Goal: Communication & Community: Share content

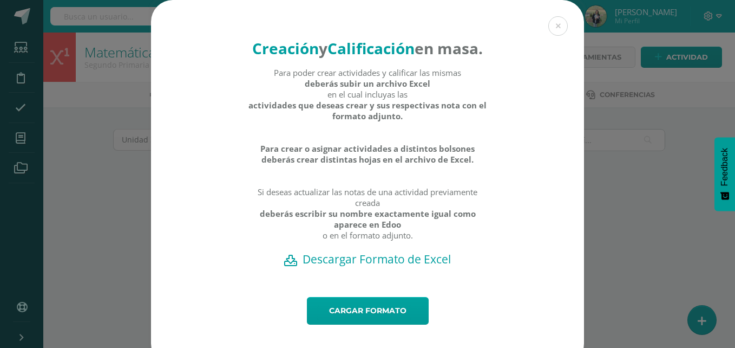
click at [107, 181] on div "Creación y Calificación en masa. Para poder crear actividades y calificar las m…" at bounding box center [367, 182] width 726 height 365
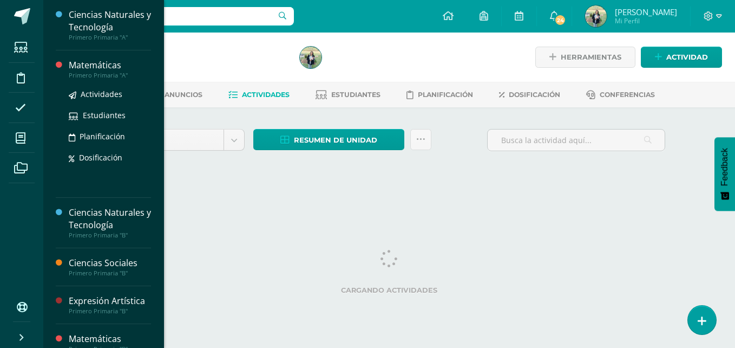
click at [86, 73] on div "Primero Primaria "A"" at bounding box center [110, 75] width 82 height 8
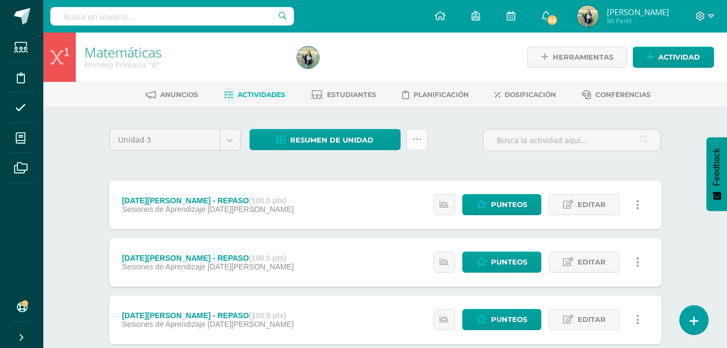
click at [417, 146] on link at bounding box center [417, 139] width 21 height 21
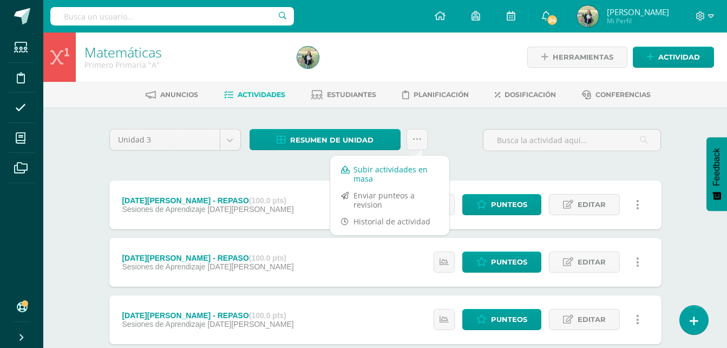
click at [378, 168] on link "Subir actividades en masa" at bounding box center [389, 174] width 119 height 26
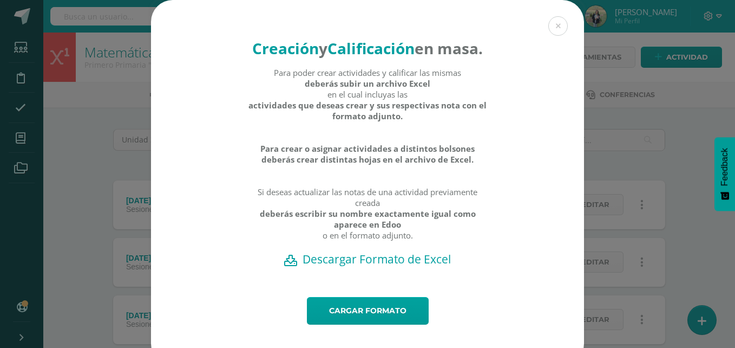
click at [678, 135] on div "Creación y Calificación en masa. Para poder crear actividades y calificar las m…" at bounding box center [367, 182] width 726 height 365
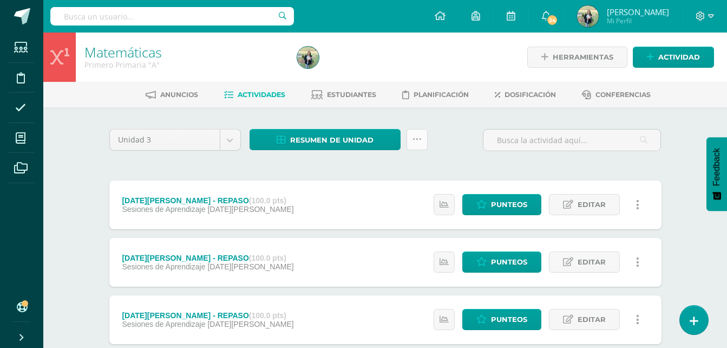
click at [416, 145] on link at bounding box center [417, 139] width 21 height 21
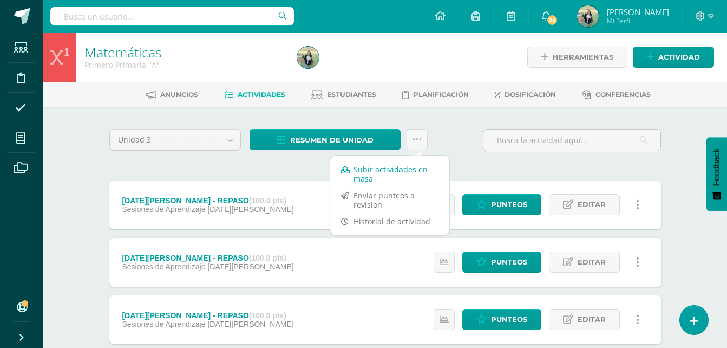
click at [368, 174] on link "Subir actividades en masa" at bounding box center [389, 174] width 119 height 26
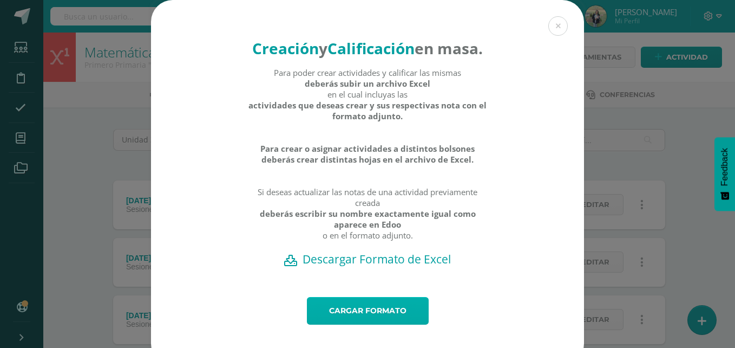
click at [352, 324] on link "Cargar formato" at bounding box center [368, 311] width 122 height 28
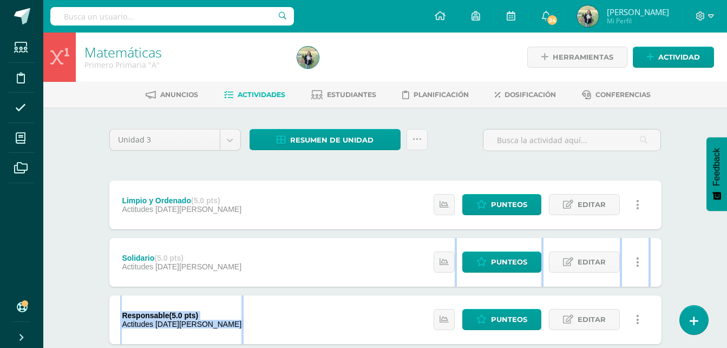
drag, startPoint x: 0, startPoint y: 0, endPoint x: 735, endPoint y: 247, distance: 774.9
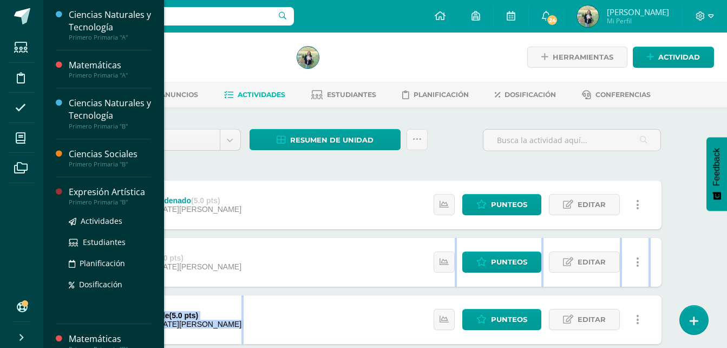
click at [86, 233] on ul "Actividades Estudiantes Planificación Dosificación" at bounding box center [110, 252] width 82 height 76
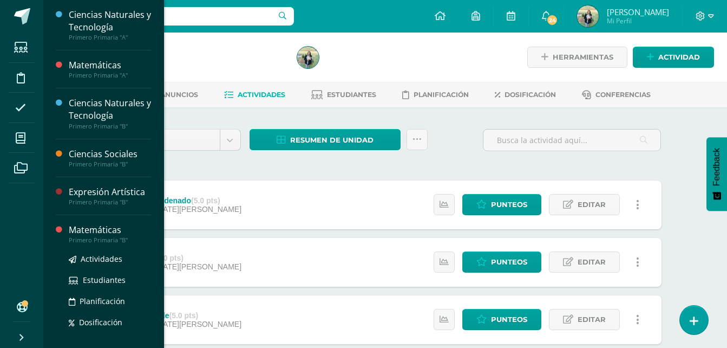
click at [104, 236] on div "Primero Primaria "B"" at bounding box center [110, 240] width 82 height 8
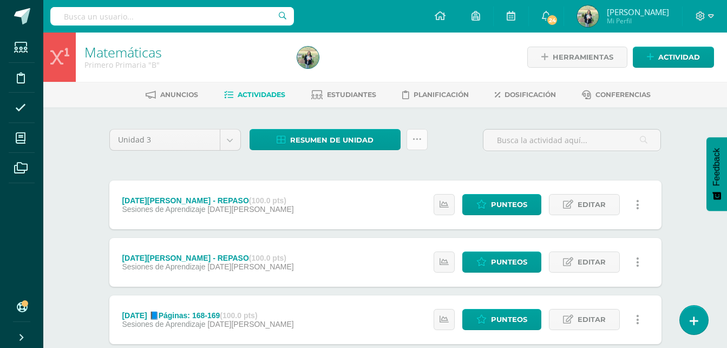
click at [419, 137] on icon at bounding box center [416, 139] width 9 height 9
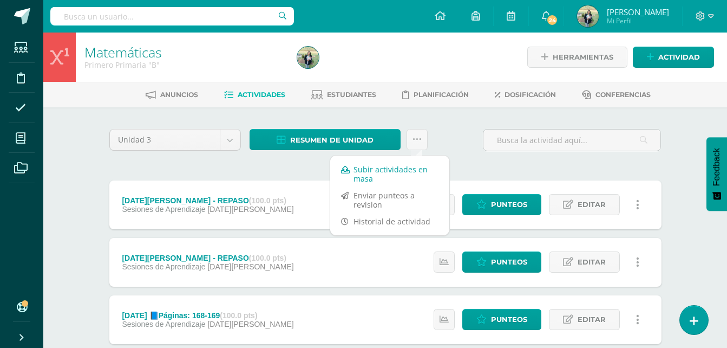
click at [375, 171] on link "Subir actividades en masa" at bounding box center [389, 174] width 119 height 26
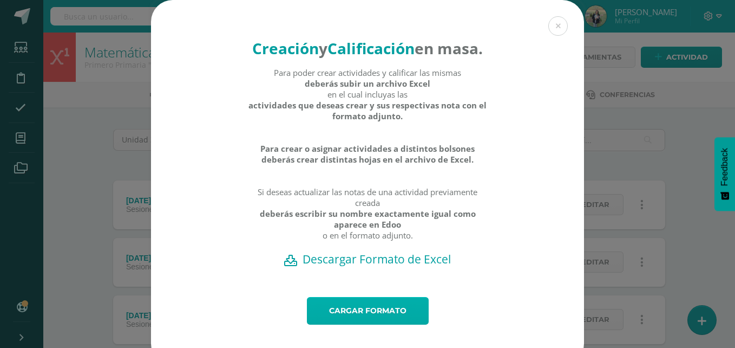
click at [359, 324] on link "Cargar formato" at bounding box center [368, 311] width 122 height 28
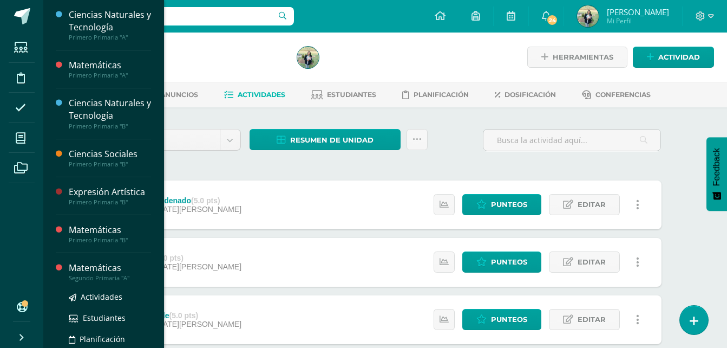
click at [96, 271] on div "Matemáticas" at bounding box center [110, 267] width 82 height 12
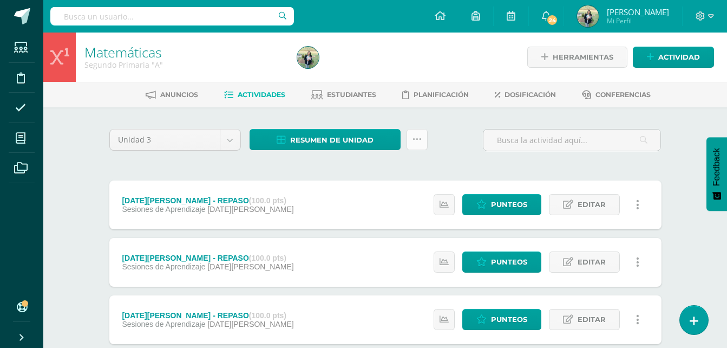
click at [418, 142] on icon at bounding box center [416, 139] width 9 height 9
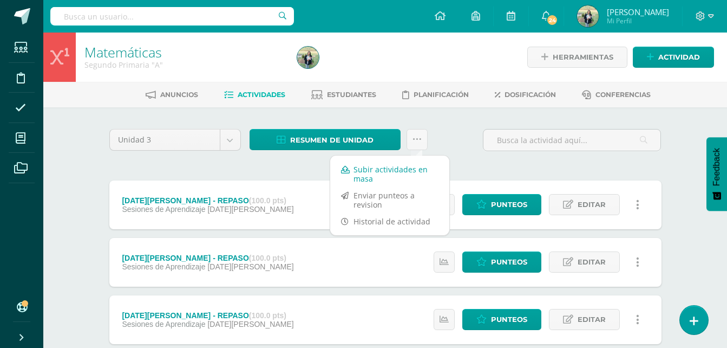
click at [361, 171] on link "Subir actividades en masa" at bounding box center [389, 174] width 119 height 26
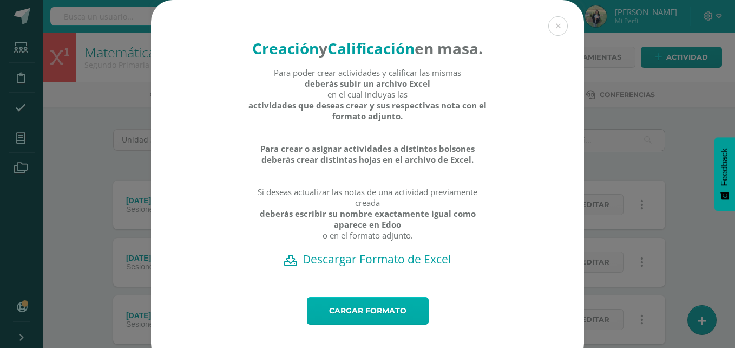
click at [359, 324] on link "Cargar formato" at bounding box center [368, 311] width 122 height 28
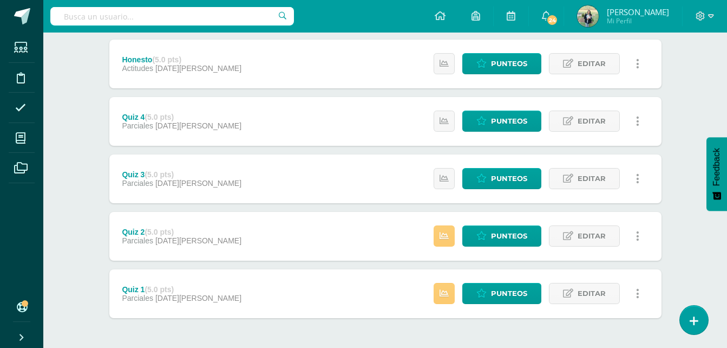
scroll to position [466, 0]
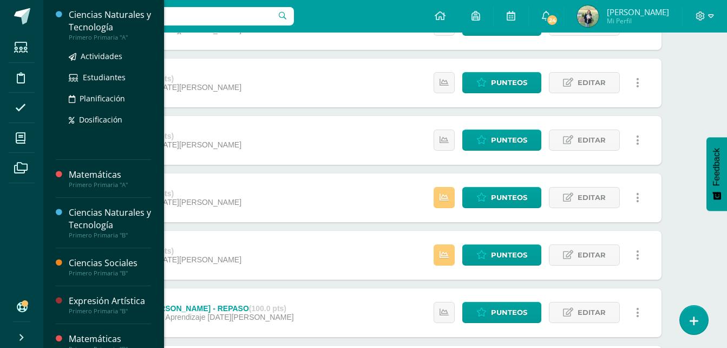
click at [100, 22] on div "Ciencias Naturales y Tecnología" at bounding box center [110, 21] width 82 height 25
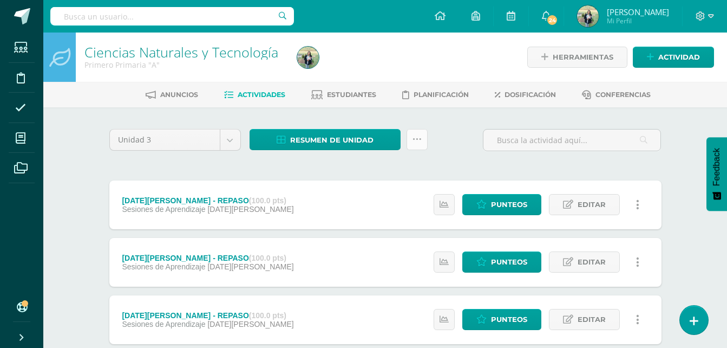
click at [420, 143] on icon at bounding box center [416, 139] width 9 height 9
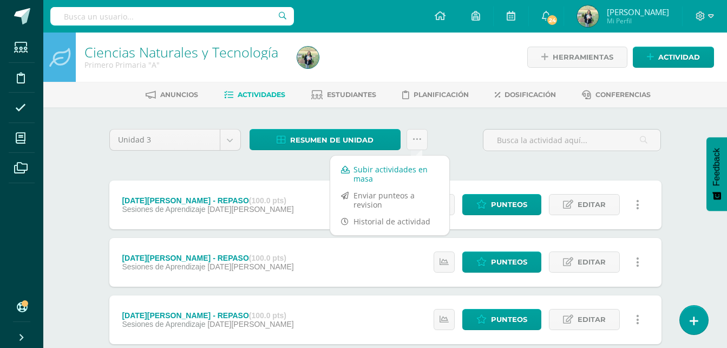
click at [376, 166] on link "Subir actividades en masa" at bounding box center [389, 174] width 119 height 26
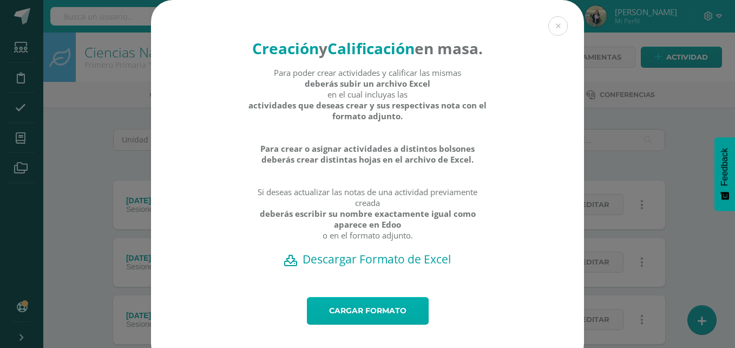
click at [381, 324] on link "Cargar formato" at bounding box center [368, 311] width 122 height 28
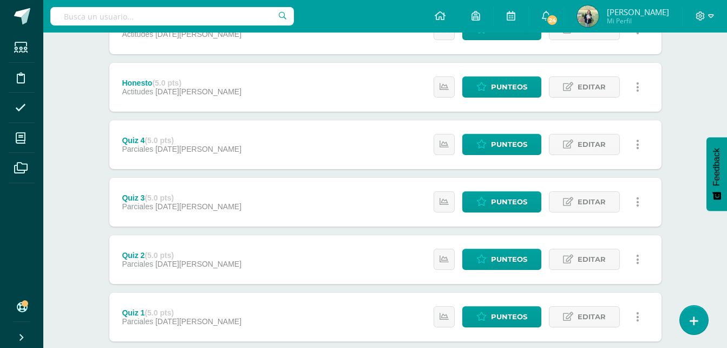
scroll to position [466, 0]
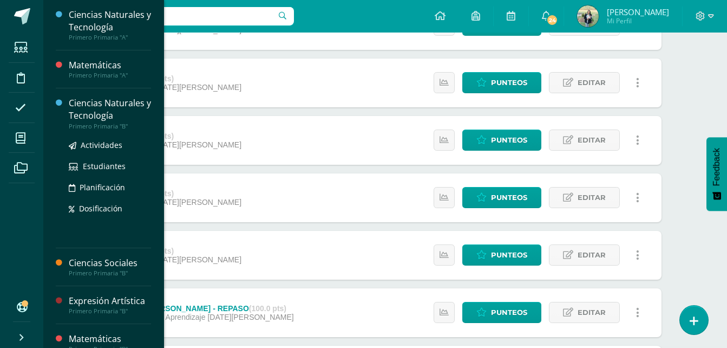
click at [107, 111] on div "Ciencias Naturales y Tecnología" at bounding box center [110, 109] width 82 height 25
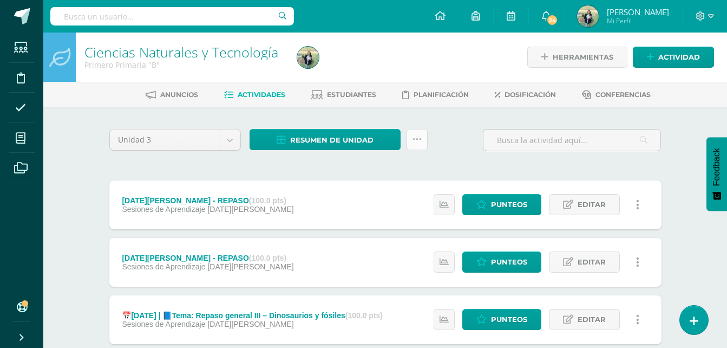
click at [418, 140] on icon at bounding box center [416, 139] width 9 height 9
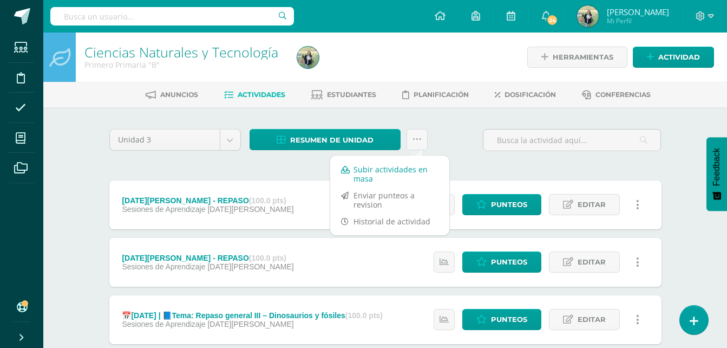
click at [376, 172] on link "Subir actividades en masa" at bounding box center [389, 174] width 119 height 26
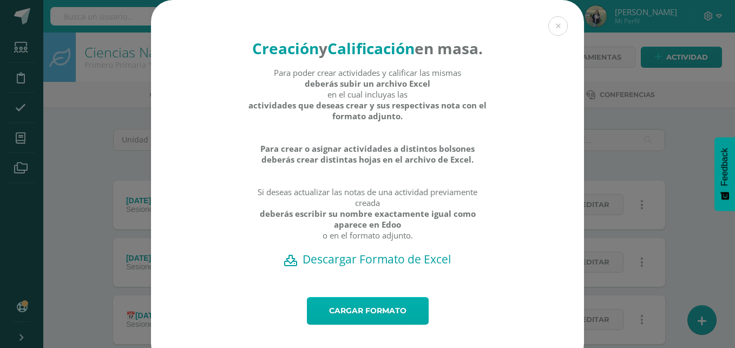
click at [362, 324] on link "Cargar formato" at bounding box center [368, 311] width 122 height 28
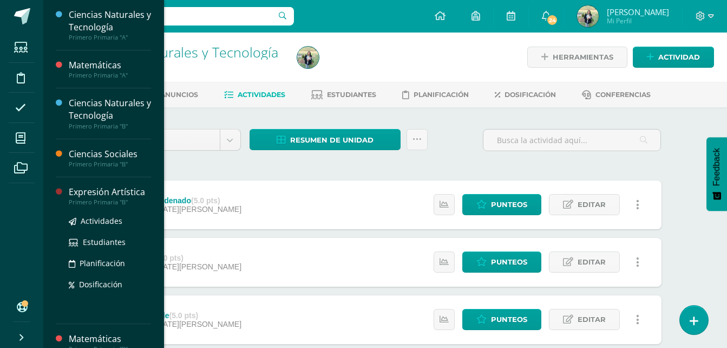
click at [106, 196] on div "Expresión Artística" at bounding box center [110, 192] width 82 height 12
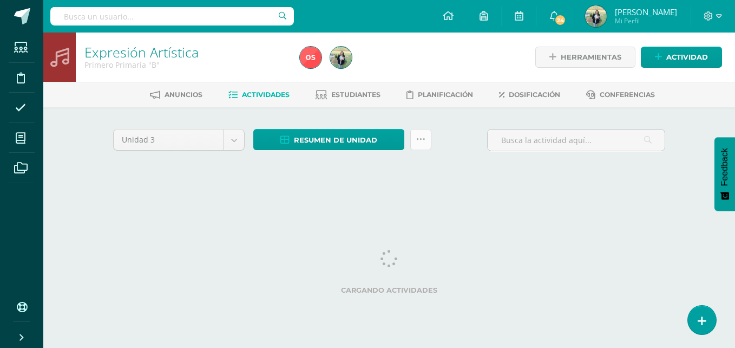
click at [421, 140] on icon at bounding box center [420, 139] width 9 height 9
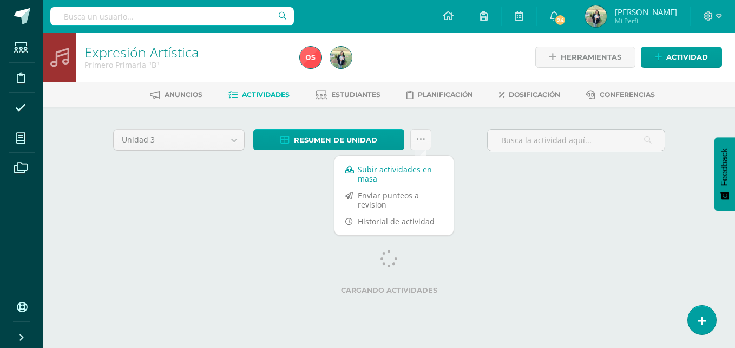
click at [384, 168] on link "Subir actividades en masa" at bounding box center [394, 174] width 119 height 26
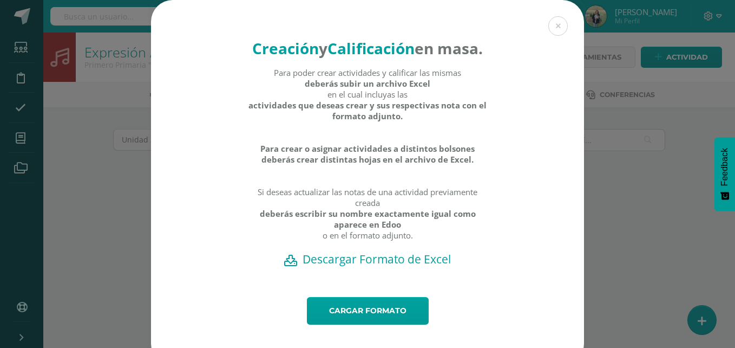
click at [378, 266] on h2 "Descargar Formato de Excel" at bounding box center [367, 258] width 395 height 15
click at [353, 324] on link "Cargar formato" at bounding box center [368, 311] width 122 height 28
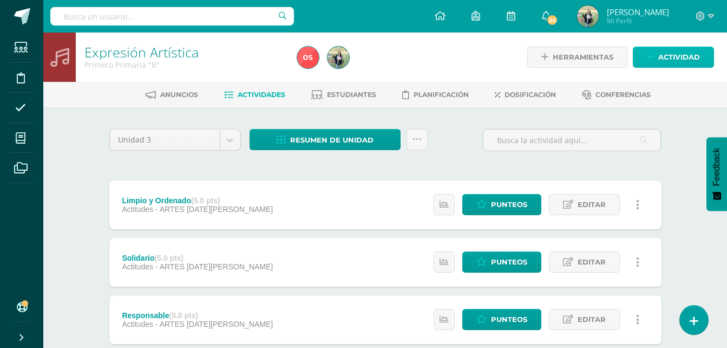
click at [665, 59] on span "Actividad" at bounding box center [679, 57] width 42 height 20
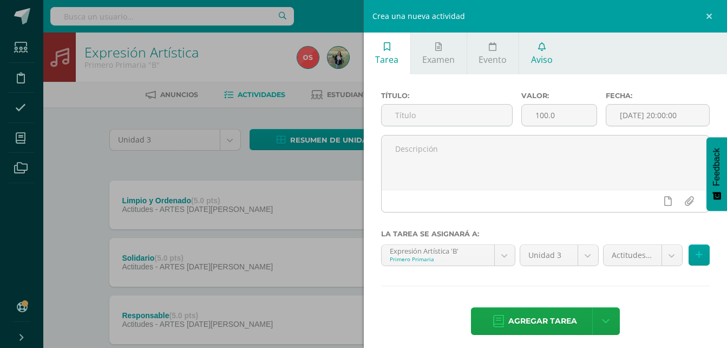
click at [537, 63] on span "Aviso" at bounding box center [542, 60] width 22 height 12
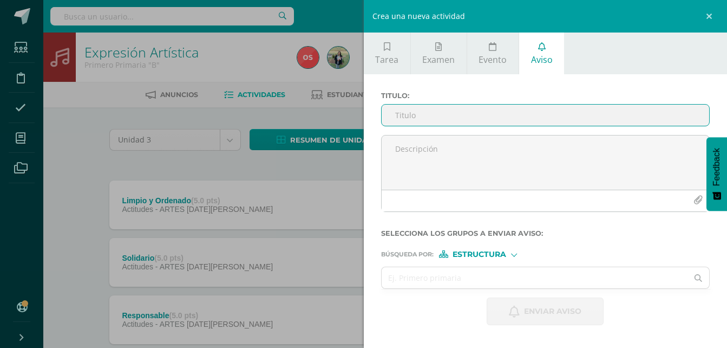
click at [408, 113] on input "Titulo :" at bounding box center [546, 114] width 328 height 21
click at [391, 119] on input "PLATAFORMA WEMATHS" at bounding box center [546, 114] width 328 height 21
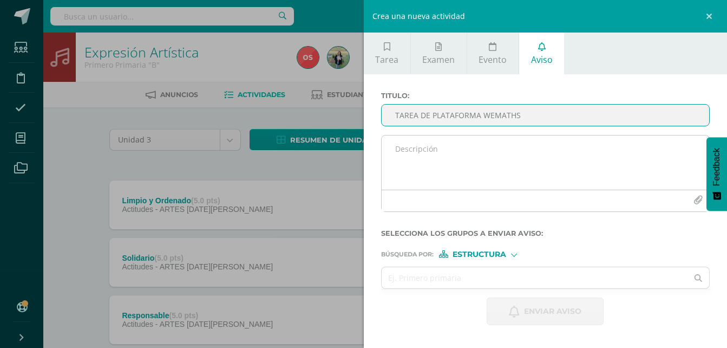
type input "TAREA DE PLATAFORMA WEMATHS"
click at [400, 148] on textarea at bounding box center [546, 162] width 328 height 54
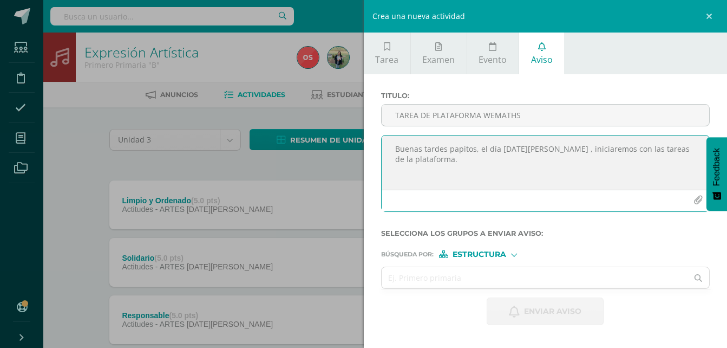
click at [672, 149] on textarea "Buenas tardes papitos, el día [DATE][PERSON_NAME] , iniciaremos con las tareas …" at bounding box center [546, 162] width 328 height 54
click at [565, 160] on textarea "Buenas tardes papitos, el día [DATE][PERSON_NAME] , iniciaremos con las tareas …" at bounding box center [546, 162] width 328 height 54
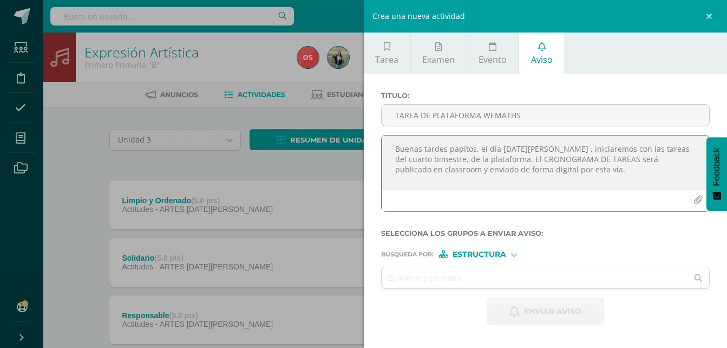
click at [415, 171] on textarea "Buenas tardes papitos, el día [DATE][PERSON_NAME] , iniciaremos con las tareas …" at bounding box center [546, 162] width 328 height 54
drag, startPoint x: 415, startPoint y: 171, endPoint x: 397, endPoint y: 174, distance: 17.7
click at [397, 174] on textarea "Buenas tardes papitos, el día [DATE][PERSON_NAME] , iniciaremos con las tareas …" at bounding box center [546, 162] width 328 height 54
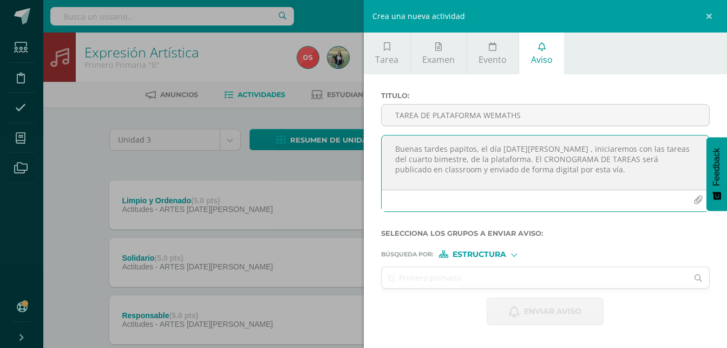
click at [572, 169] on textarea "Buenas tardes papitos, el día [DATE][PERSON_NAME] , iniciaremos con las tareas …" at bounding box center [546, 162] width 328 height 54
click at [427, 178] on textarea "Buenas tardes papitos, el día [DATE][PERSON_NAME] , iniciaremos con las tareas …" at bounding box center [546, 162] width 328 height 54
drag, startPoint x: 427, startPoint y: 178, endPoint x: 413, endPoint y: 182, distance: 14.2
click at [413, 182] on textarea "Buenas tardes papitos, el día [DATE][PERSON_NAME] , iniciaremos con las tareas …" at bounding box center [546, 162] width 328 height 54
click at [482, 180] on textarea "Buenas tardes papitos, el día [DATE][PERSON_NAME] , iniciaremos con las tareas …" at bounding box center [546, 162] width 328 height 54
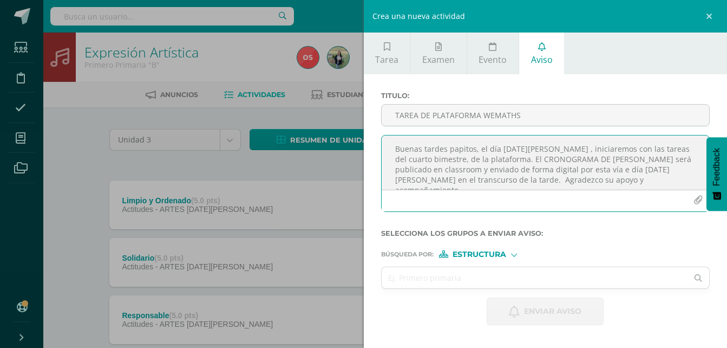
click at [477, 182] on textarea "Buenas tardes papitos, el día [DATE][PERSON_NAME] , iniciaremos con las tareas …" at bounding box center [546, 162] width 328 height 54
click at [665, 185] on textarea "Buenas tardes papitos, el día [DATE][PERSON_NAME] , iniciaremos con las tareas …" at bounding box center [546, 162] width 328 height 54
click at [572, 162] on textarea "Buenas tardes papitos, el día [DATE][PERSON_NAME] , iniciaremos con las tareas …" at bounding box center [546, 162] width 328 height 54
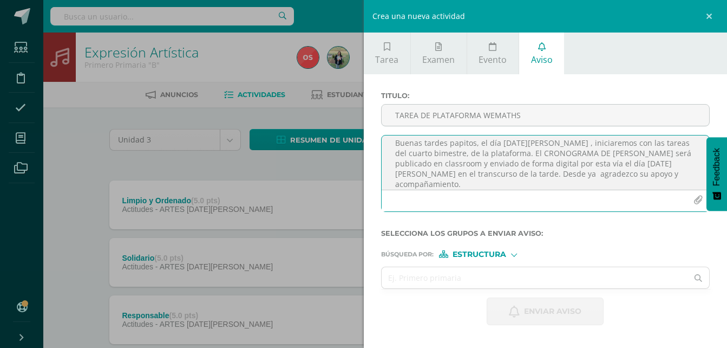
click at [571, 146] on textarea "Buenas tardes papitos, el día [DATE][PERSON_NAME] , iniciaremos con las tareas …" at bounding box center [546, 162] width 328 height 54
type textarea "Buenas tardes papitos, el día [DATE][PERSON_NAME] , iniciaremos con las tareas …"
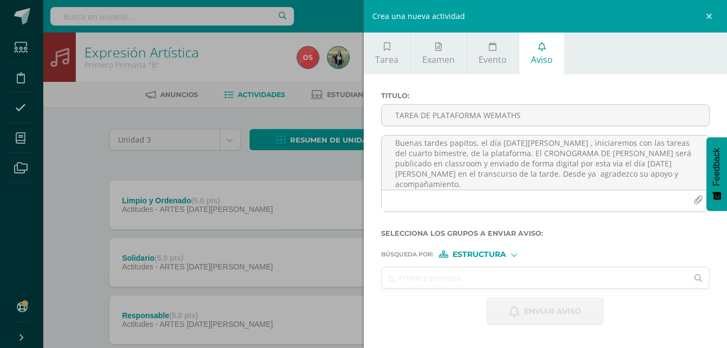
click at [480, 276] on input "text" at bounding box center [535, 277] width 306 height 21
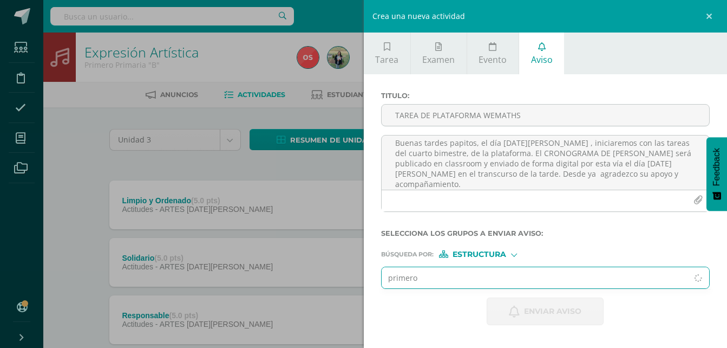
type input "primero b"
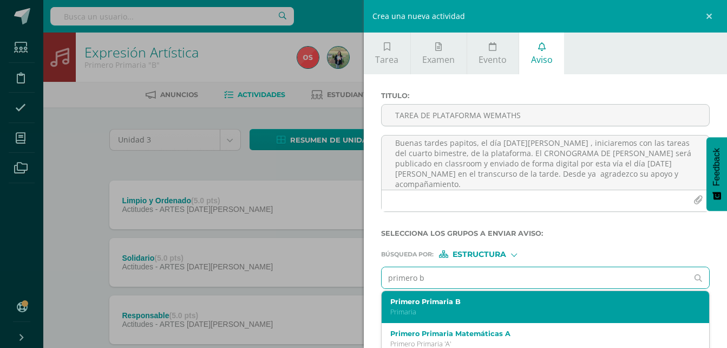
click at [463, 302] on label "Primero Primaria B" at bounding box center [538, 301] width 297 height 8
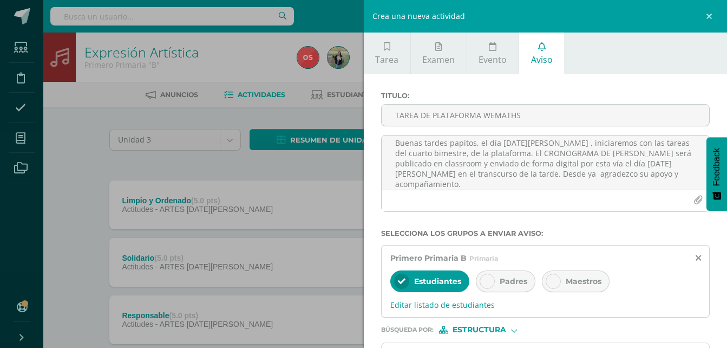
click at [486, 283] on icon at bounding box center [487, 281] width 8 height 8
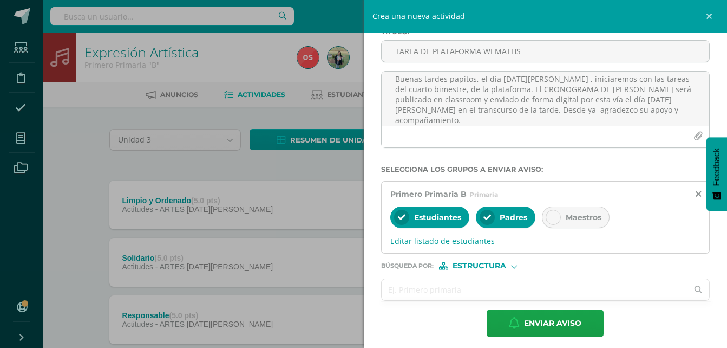
click at [494, 288] on input "text" at bounding box center [535, 289] width 306 height 21
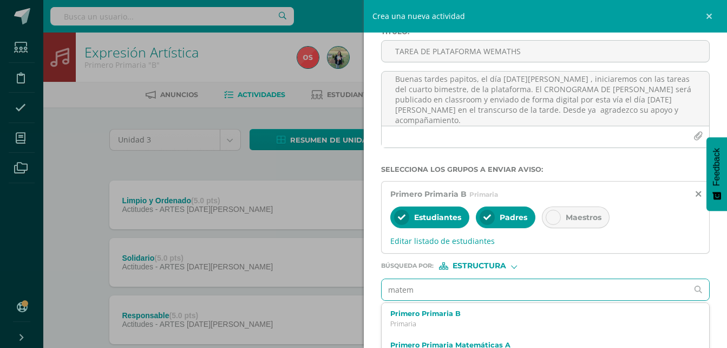
type input "matema"
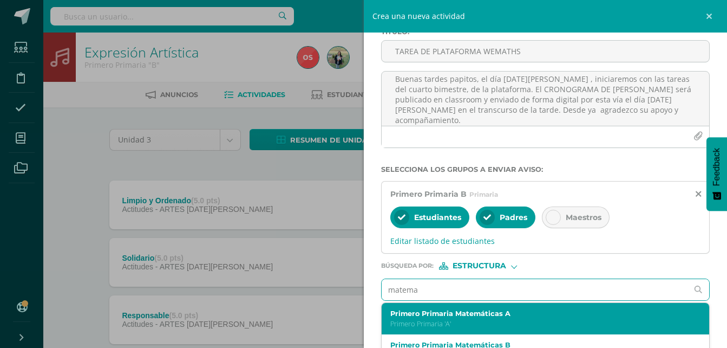
click at [463, 319] on p "Primero Primaria 'A'" at bounding box center [538, 323] width 297 height 9
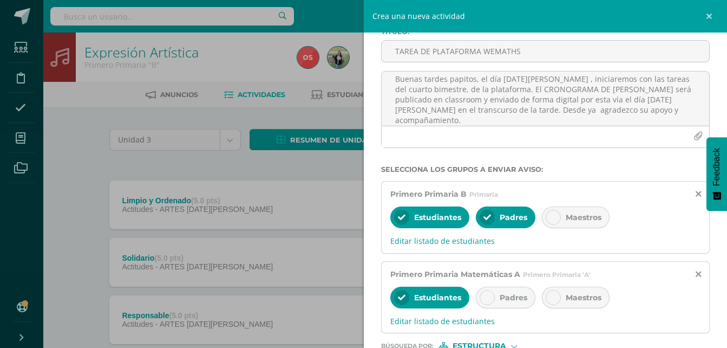
click at [490, 298] on icon at bounding box center [487, 297] width 8 height 8
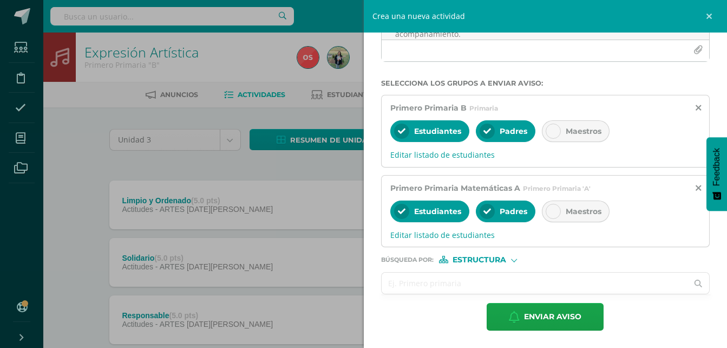
click at [509, 282] on input "text" at bounding box center [535, 282] width 306 height 21
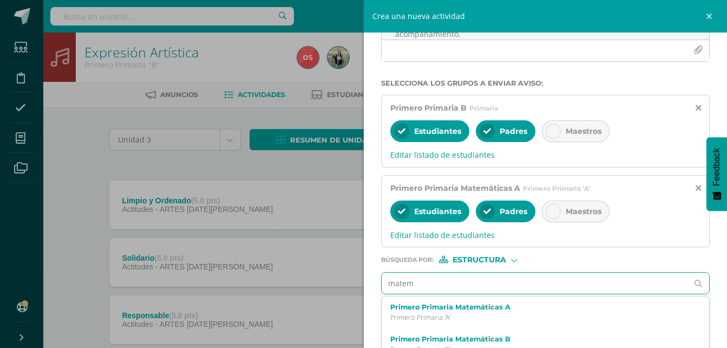
type input "matema"
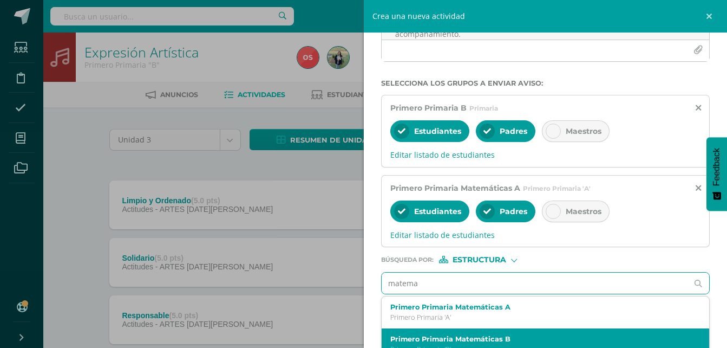
click at [478, 331] on div "Primero Primaria Matemáticas B Primero Primaria 'B'" at bounding box center [546, 344] width 328 height 32
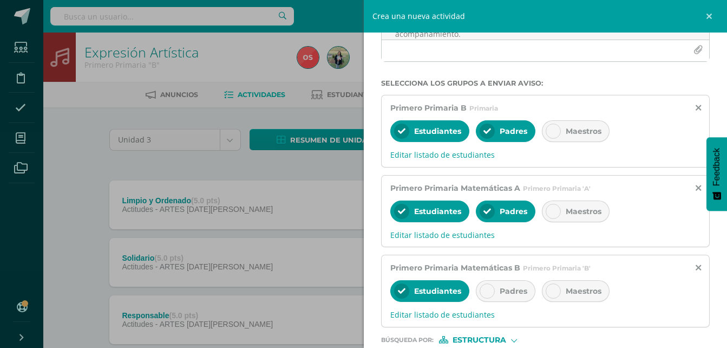
click at [486, 286] on div at bounding box center [487, 290] width 15 height 15
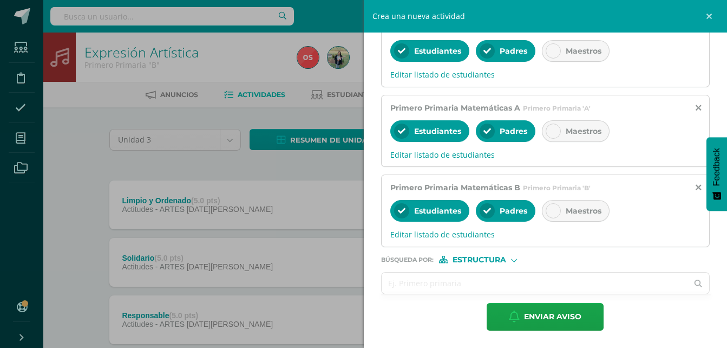
click at [490, 283] on input "text" at bounding box center [535, 282] width 306 height 21
type input "m"
type input "s"
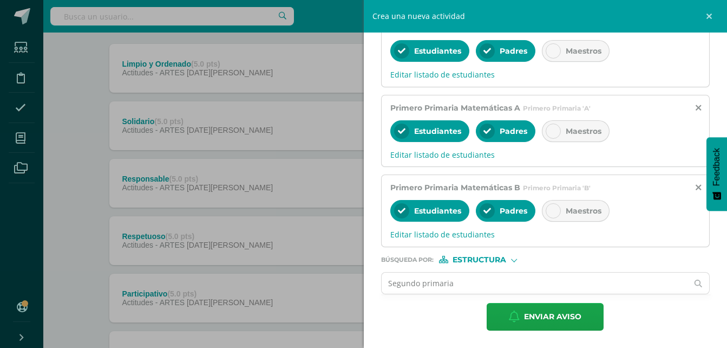
scroll to position [146, 0]
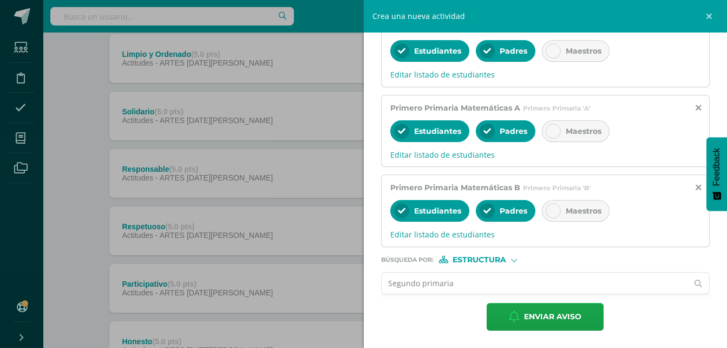
click at [508, 279] on input "Segundo primaria" at bounding box center [535, 282] width 306 height 21
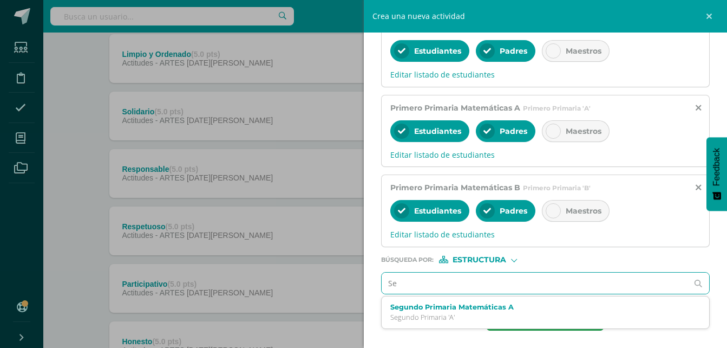
type input "S"
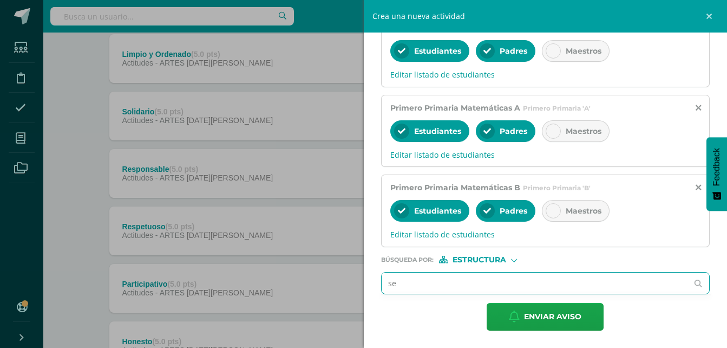
click at [456, 285] on input "se" at bounding box center [535, 282] width 306 height 21
type input "seg"
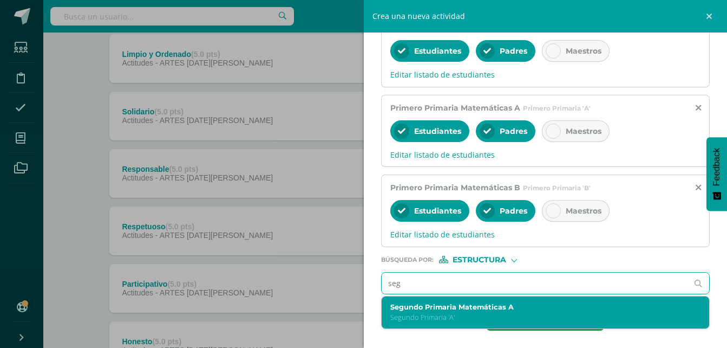
click at [444, 309] on label "Segundo Primaria Matemáticas A" at bounding box center [538, 307] width 297 height 8
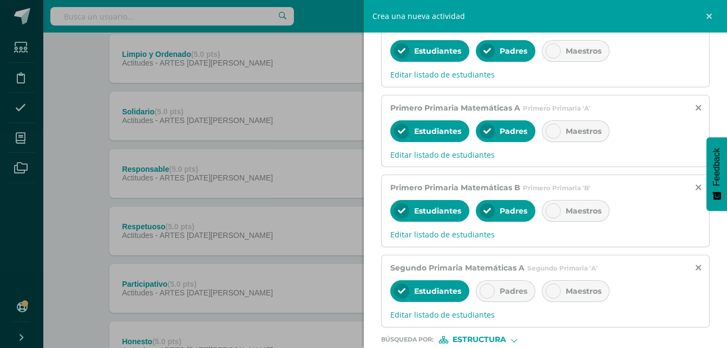
click at [485, 294] on div at bounding box center [487, 290] width 15 height 15
click at [550, 289] on icon at bounding box center [553, 291] width 8 height 8
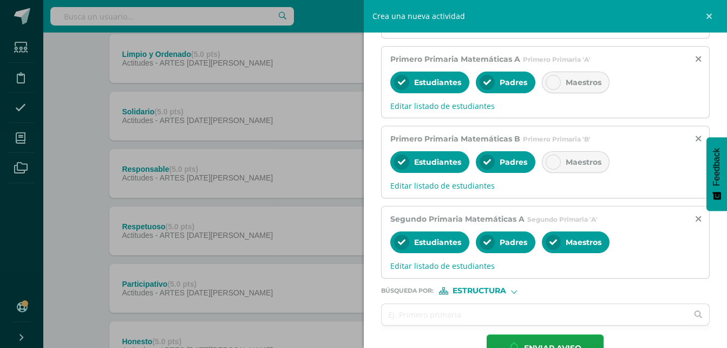
scroll to position [310, 0]
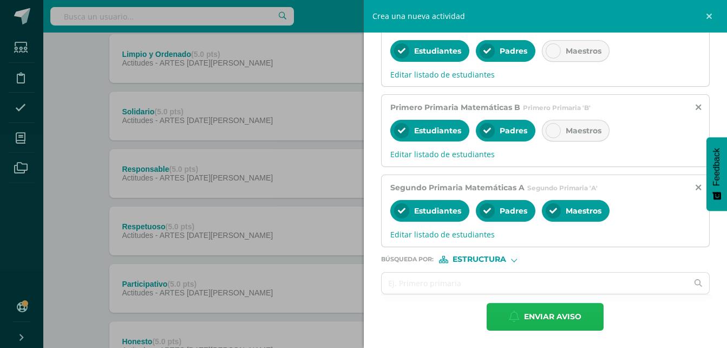
click at [540, 318] on span "Enviar aviso" at bounding box center [552, 316] width 57 height 27
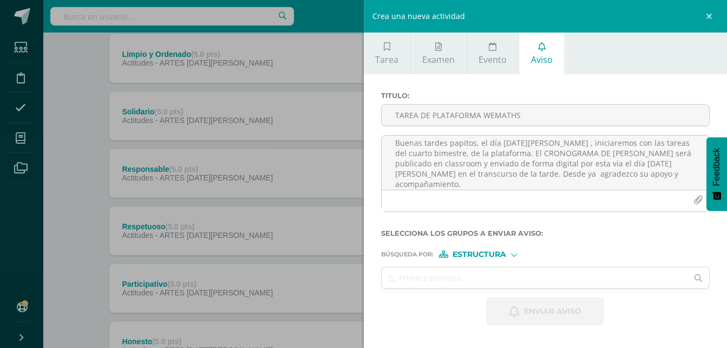
scroll to position [0, 0]
click at [710, 17] on link at bounding box center [711, 16] width 32 height 32
